Goal: Download file/media

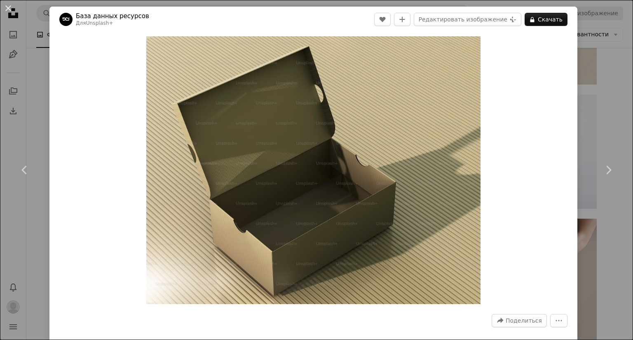
scroll to position [1113, 0]
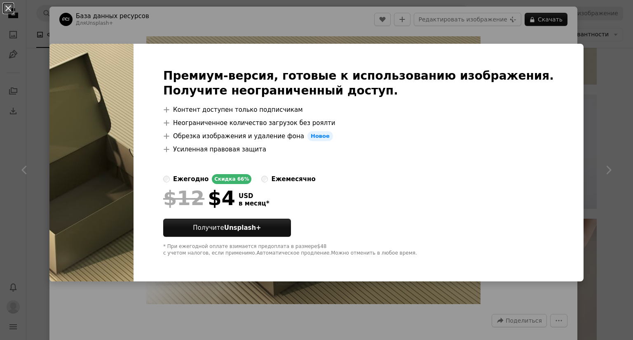
click at [592, 33] on div "An X shape Премиум-версия, готовые к использованию изображения. Получите неогра…" at bounding box center [316, 170] width 633 height 340
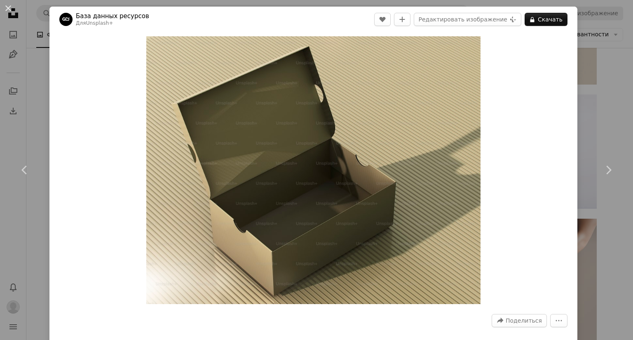
click at [591, 33] on div "An X shape Chevron left Chevron right База данных ресурсов Для Unsplash+ A hear…" at bounding box center [316, 170] width 633 height 340
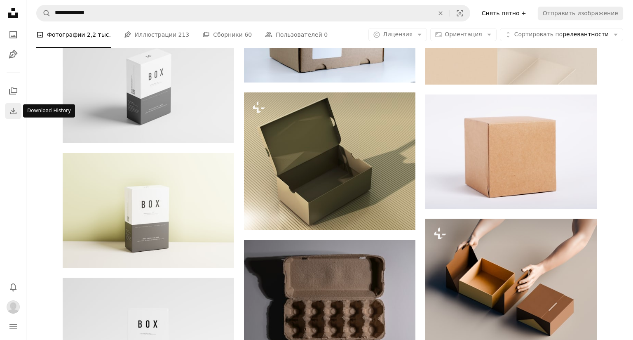
click at [11, 108] on icon "Download" at bounding box center [13, 111] width 10 height 10
